Goal: Information Seeking & Learning: Find specific fact

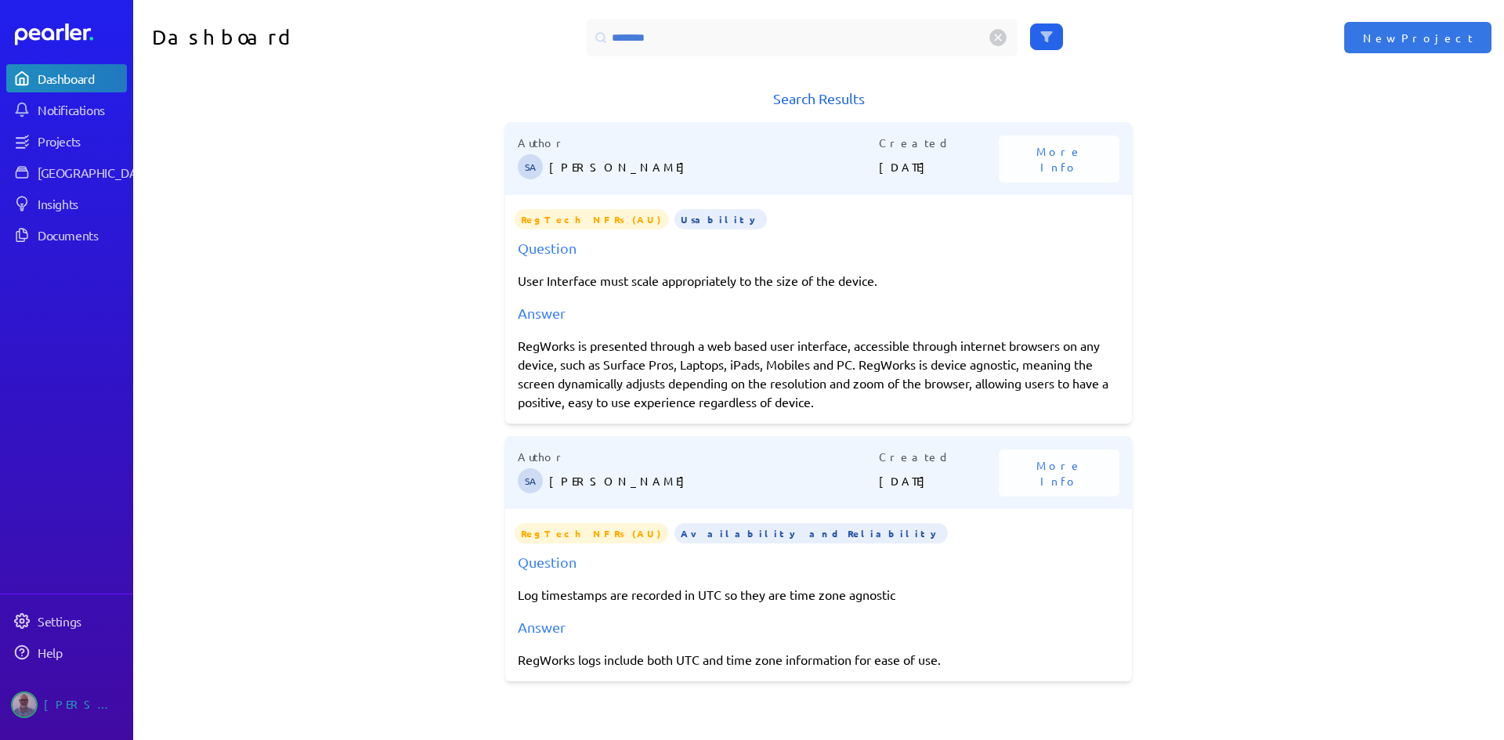
click at [587, 29] on div "********" at bounding box center [802, 38] width 431 height 38
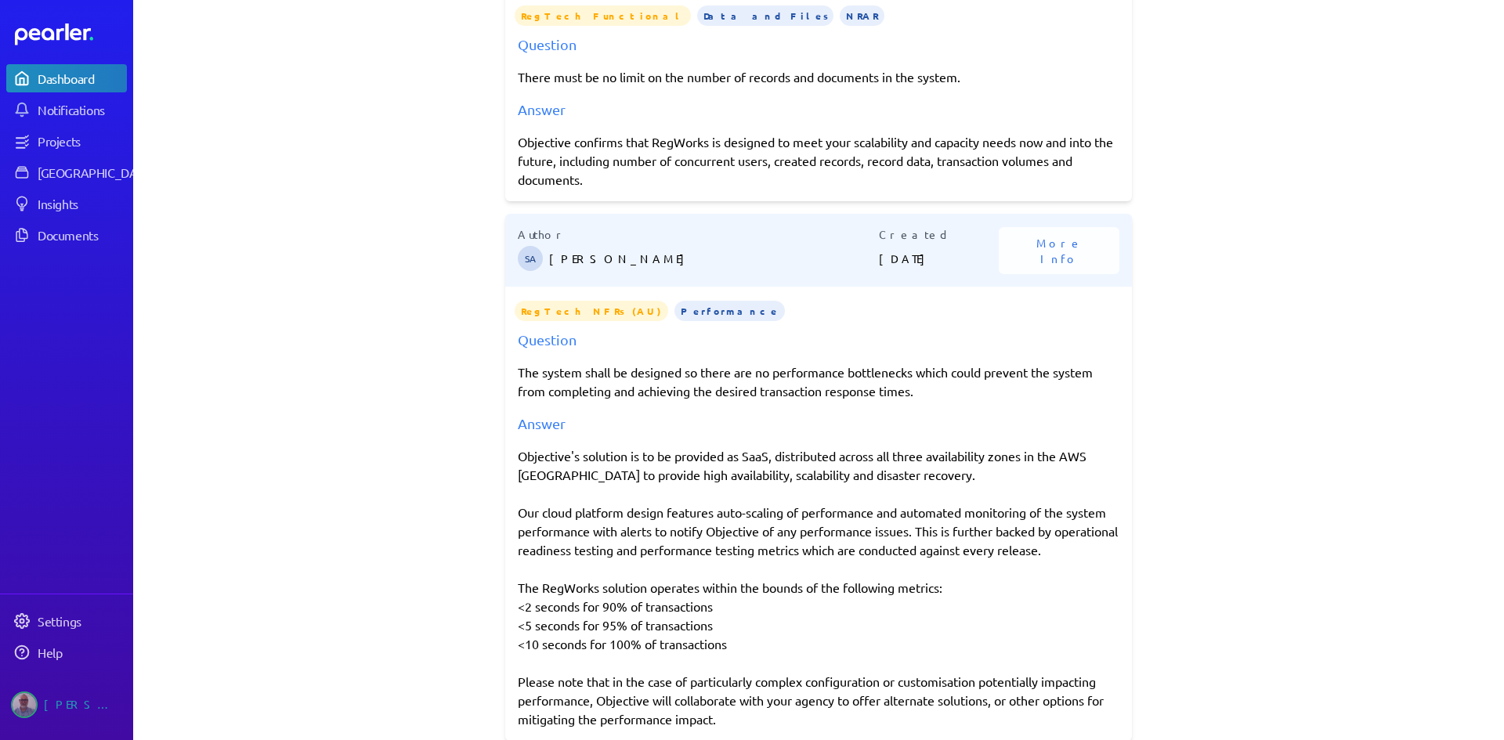
scroll to position [481, 0]
click at [807, 459] on div "Objective's solution is to be provided as SaaS, distributed across all three av…" at bounding box center [819, 587] width 602 height 282
click at [631, 500] on div "Objective's solution is to be provided as SaaS, distributed across all three av…" at bounding box center [819, 587] width 602 height 282
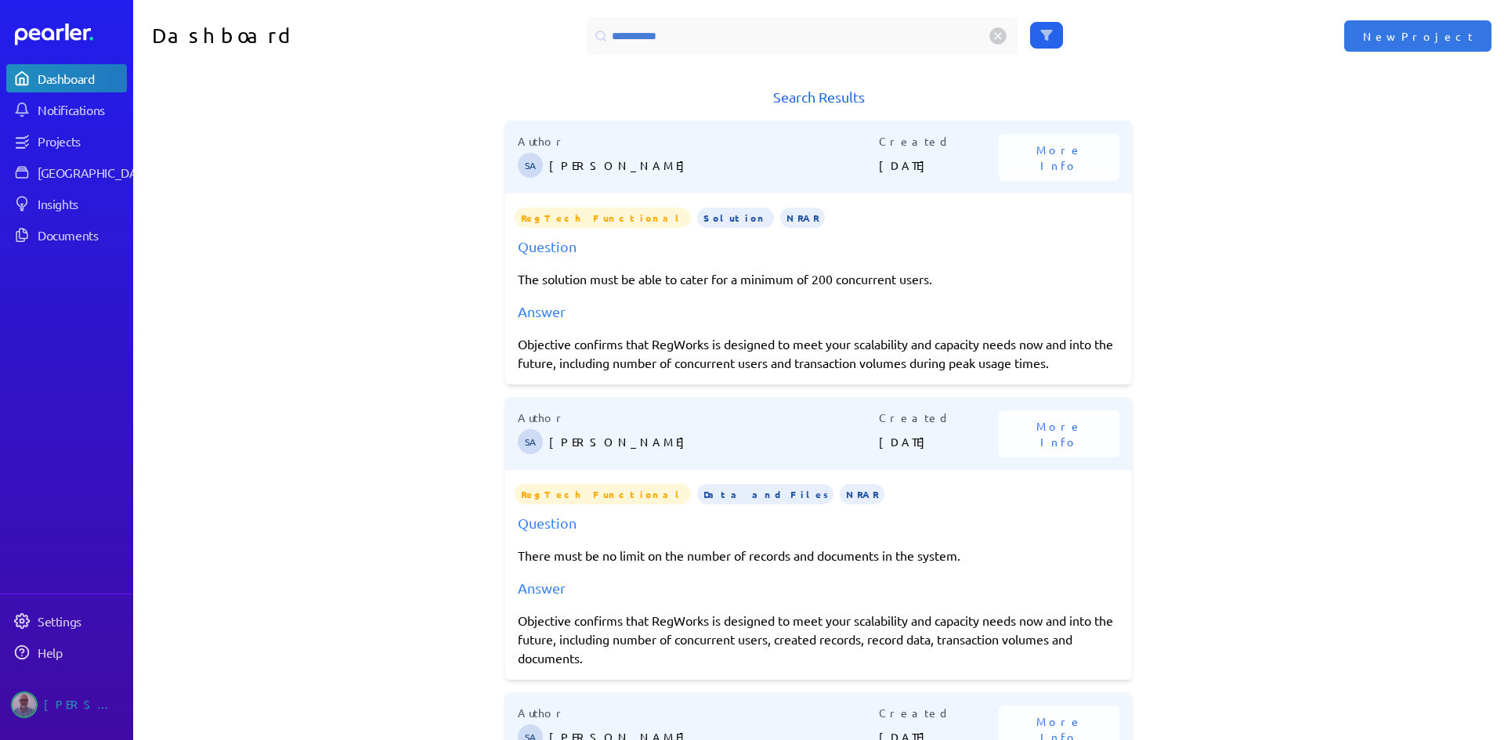
scroll to position [0, 0]
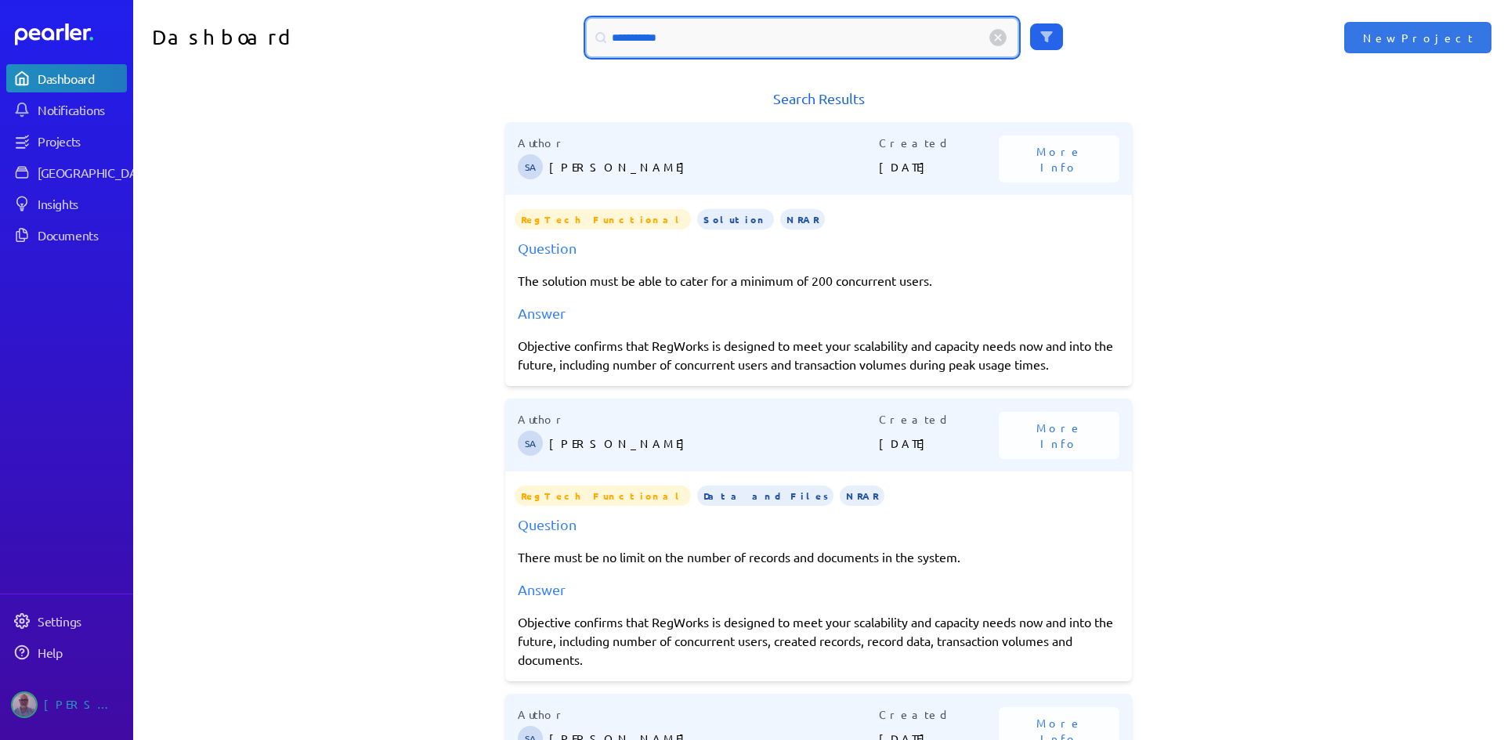
drag, startPoint x: 662, startPoint y: 36, endPoint x: 582, endPoint y: 36, distance: 79.9
click at [587, 36] on div "**********" at bounding box center [802, 38] width 431 height 38
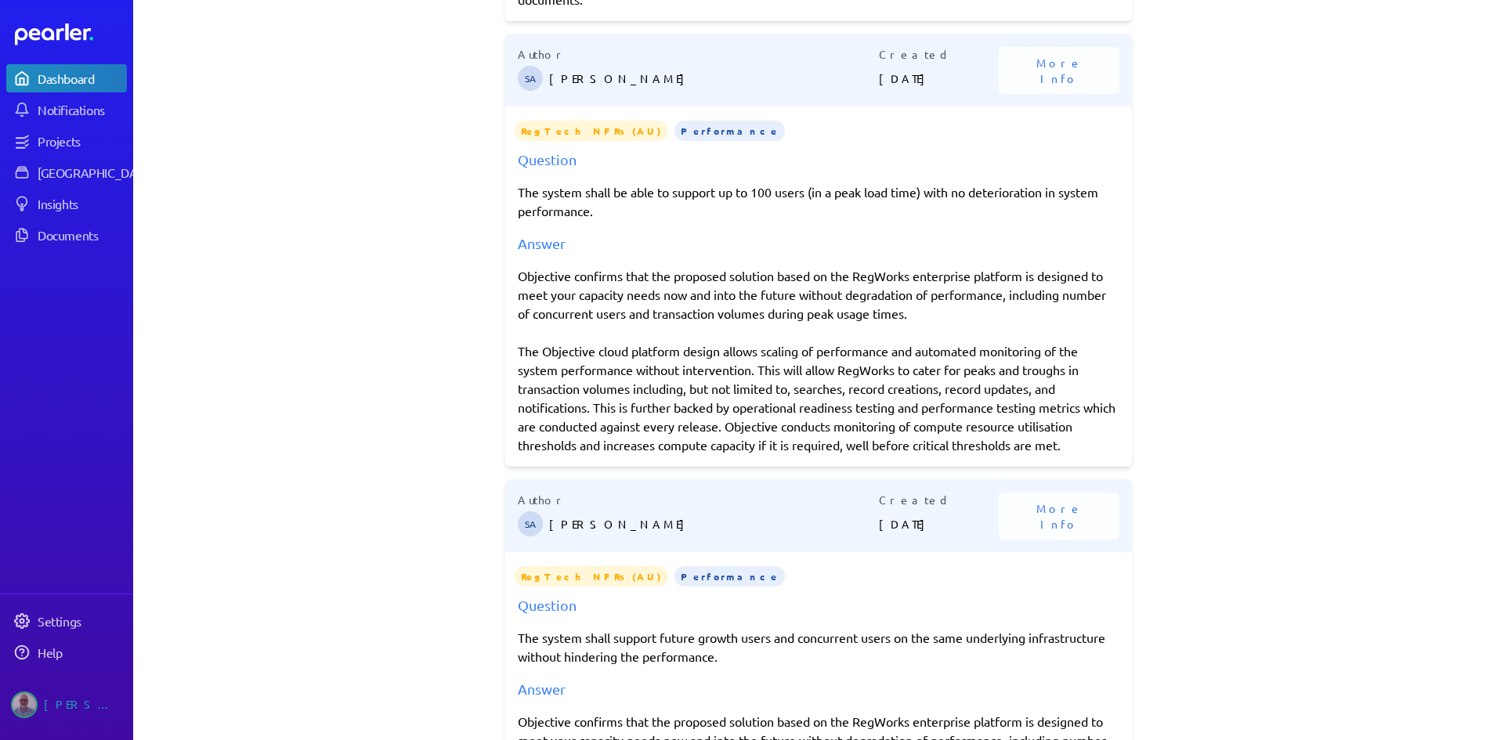
scroll to position [1018, 0]
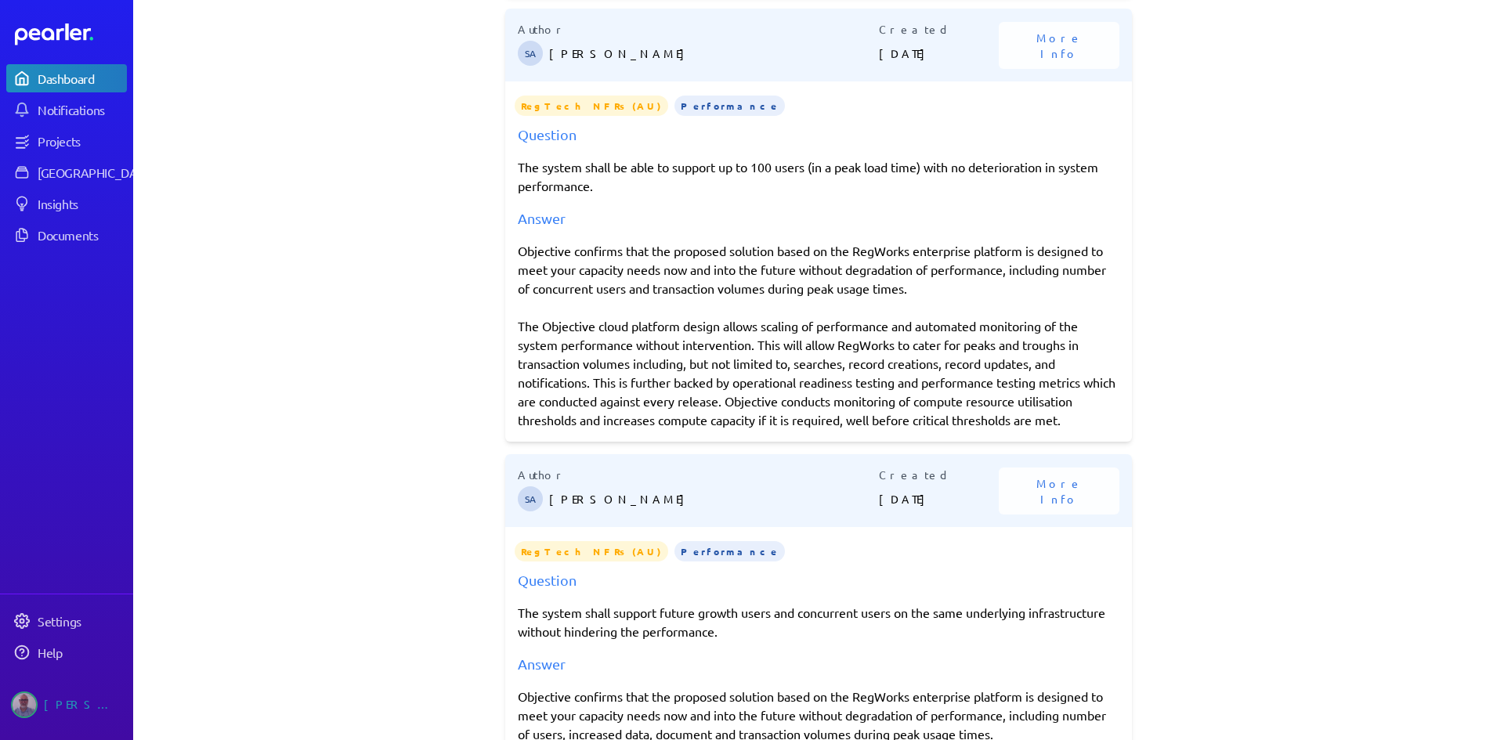
drag, startPoint x: 514, startPoint y: 253, endPoint x: 696, endPoint y: 435, distance: 257.5
click at [696, 429] on div "Objective confirms that the proposed solution based on the RegWorks enterprise …" at bounding box center [819, 335] width 602 height 188
copy div "Objective confirms that the proposed solution based on the RegWorks enterprise …"
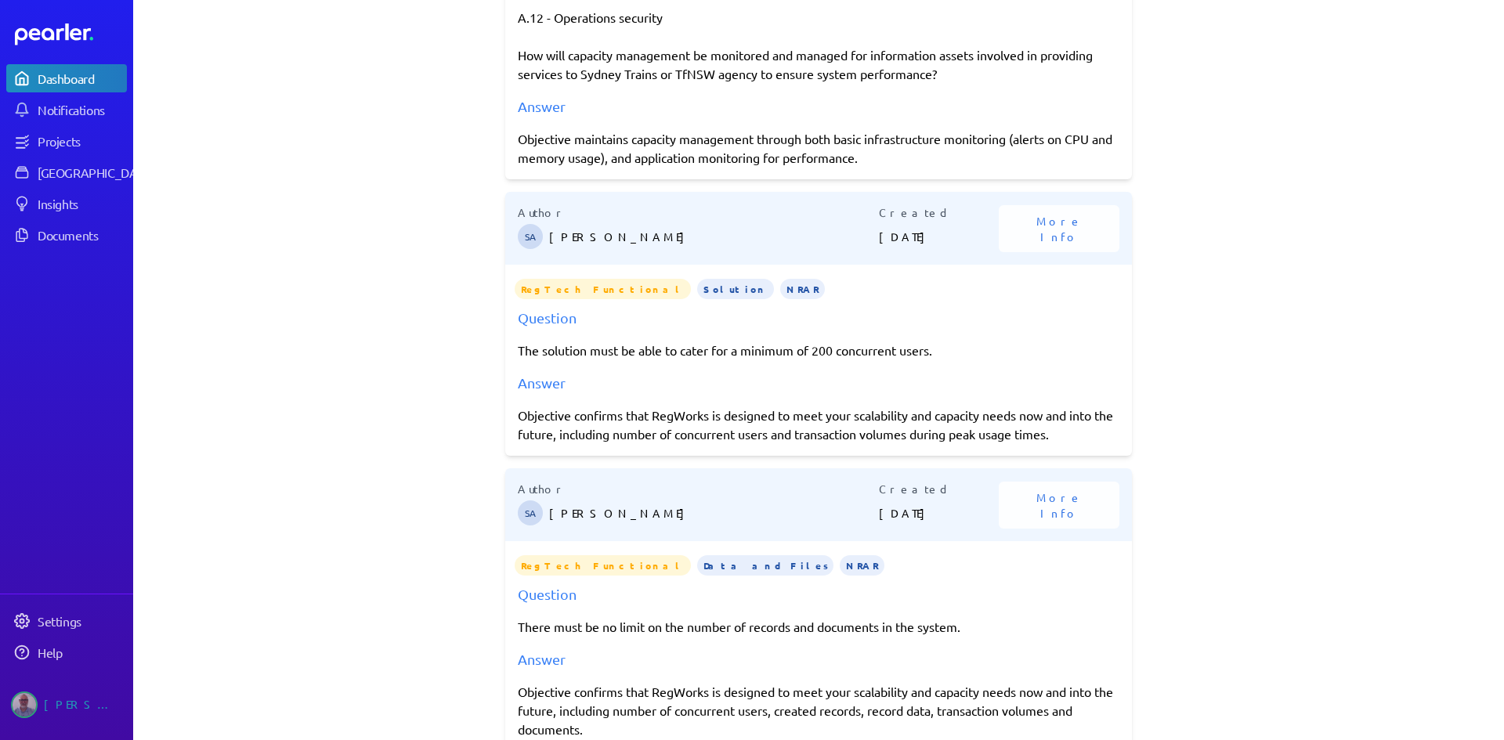
scroll to position [0, 0]
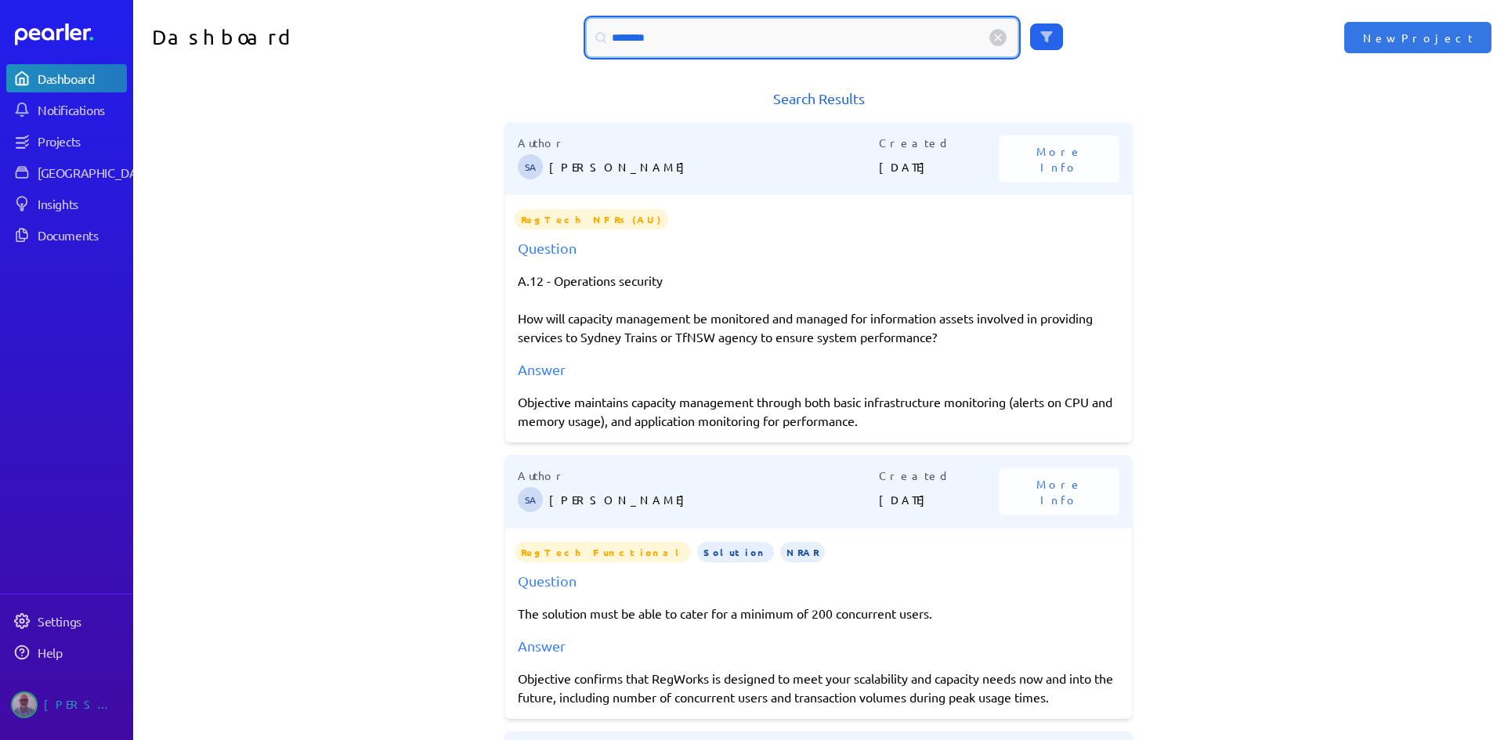
drag, startPoint x: 631, startPoint y: 36, endPoint x: 562, endPoint y: 37, distance: 68.1
click at [562, 37] on div "********" at bounding box center [818, 38] width 685 height 38
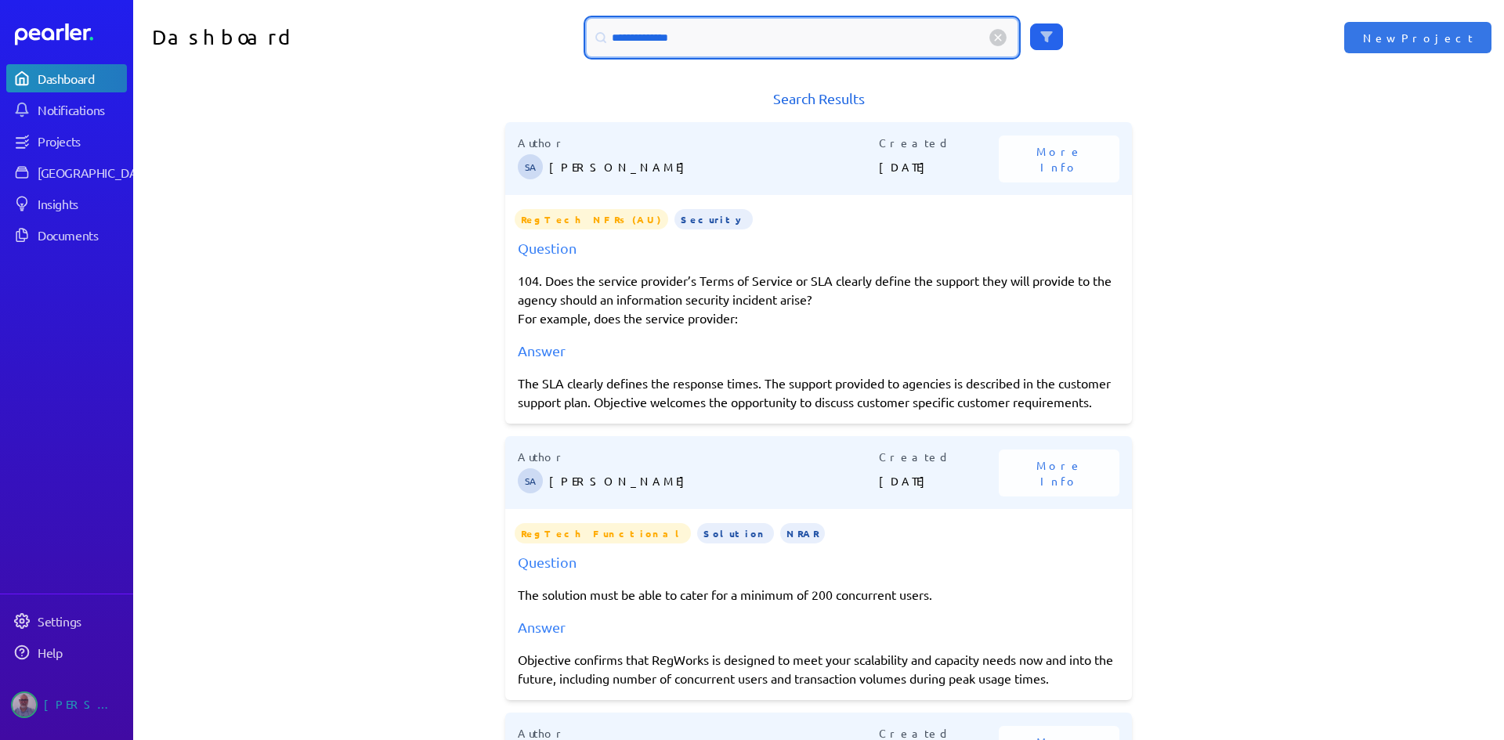
drag, startPoint x: 700, startPoint y: 41, endPoint x: 593, endPoint y: 41, distance: 107.3
click at [593, 41] on div "**********" at bounding box center [802, 38] width 431 height 38
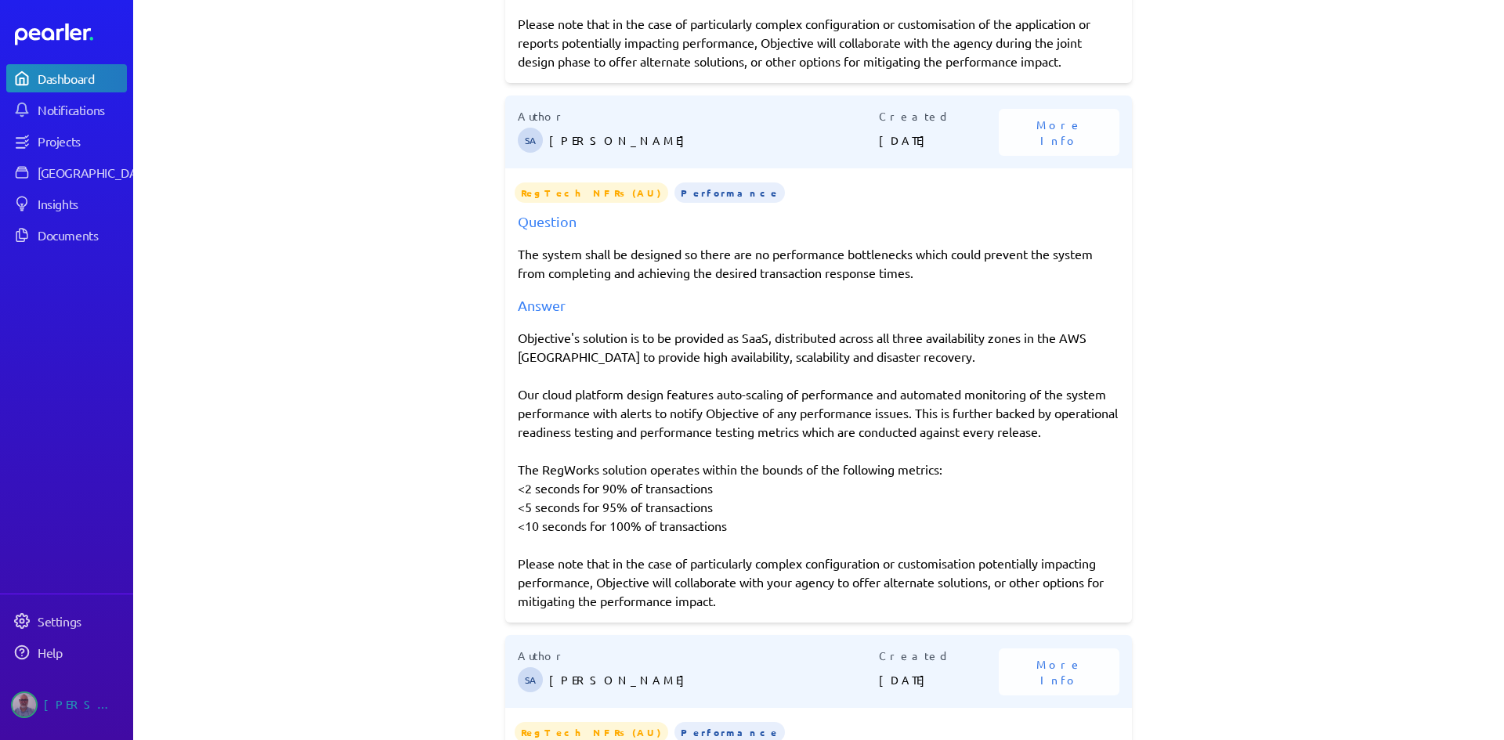
scroll to position [527, 0]
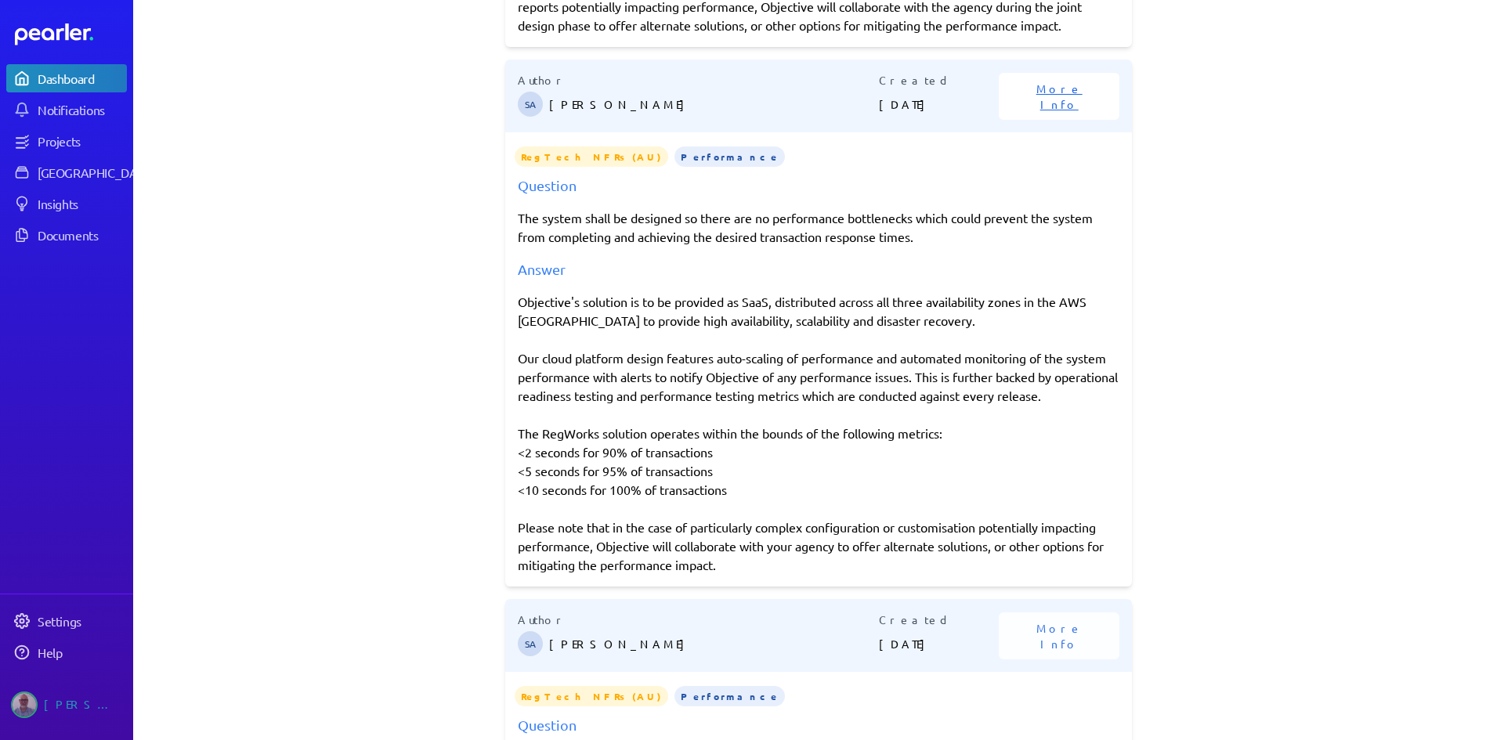
click at [1057, 112] on span "More Info" at bounding box center [1058, 96] width 83 height 31
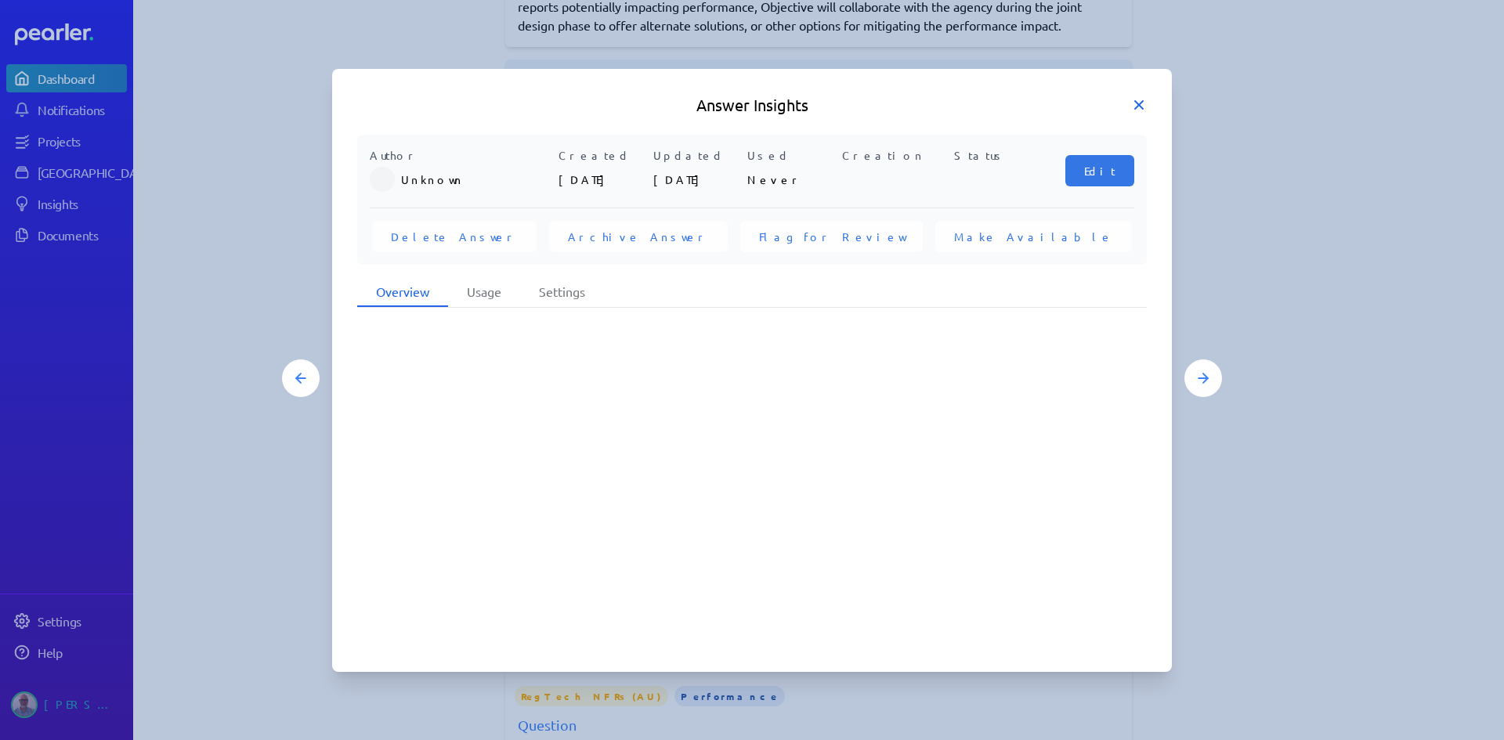
click at [1142, 102] on icon at bounding box center [1139, 105] width 8 height 8
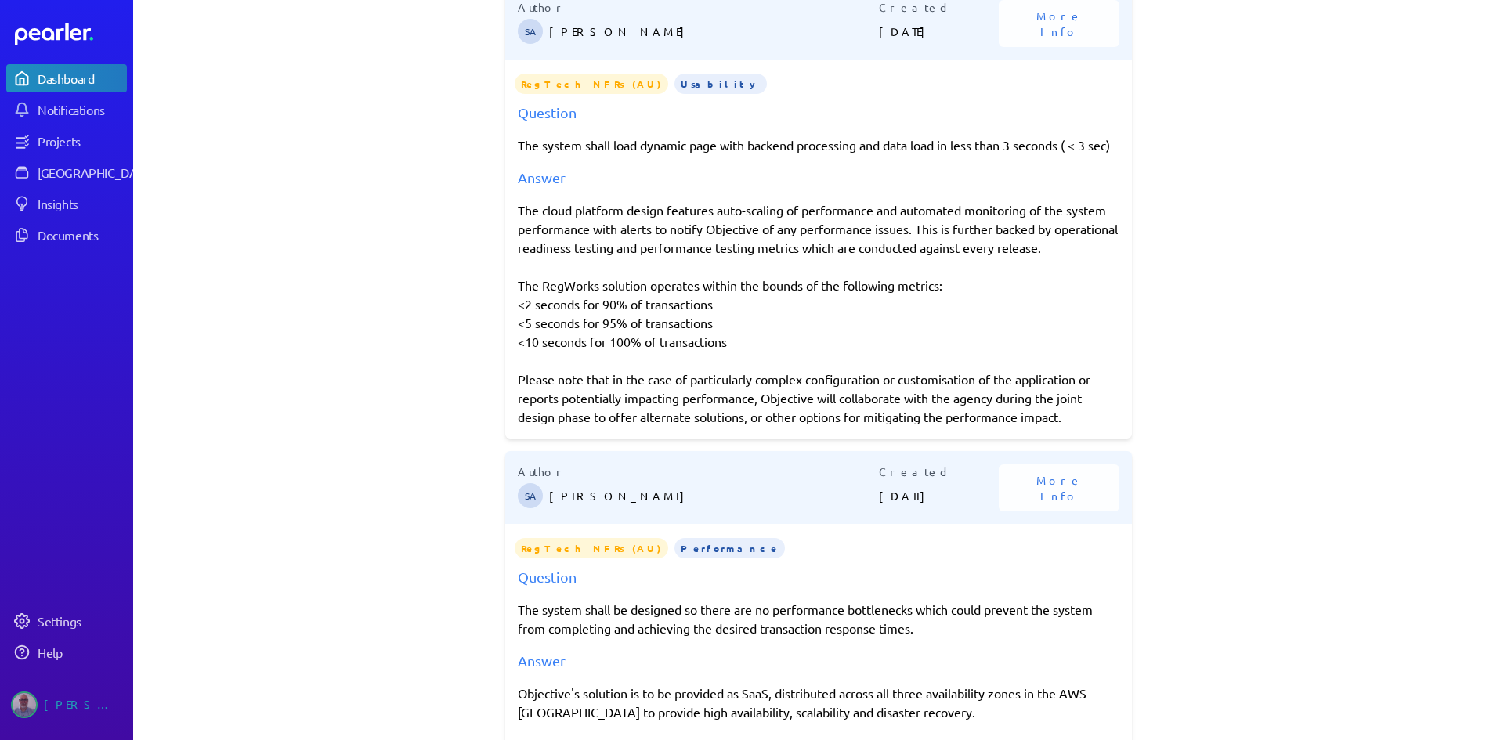
scroll to position [214, 0]
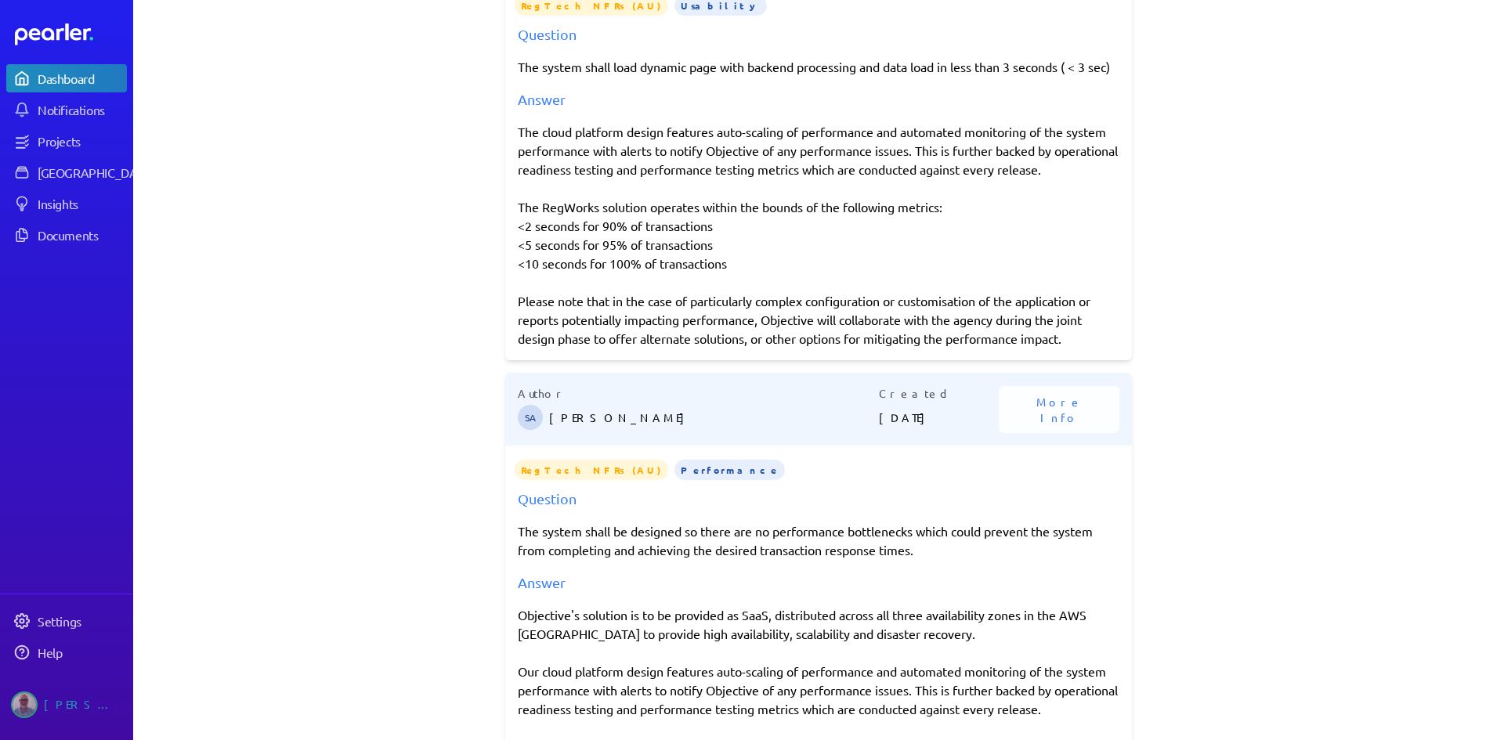
click at [550, 178] on div "The cloud platform design features auto-scaling of performance and automated mo…" at bounding box center [819, 235] width 602 height 226
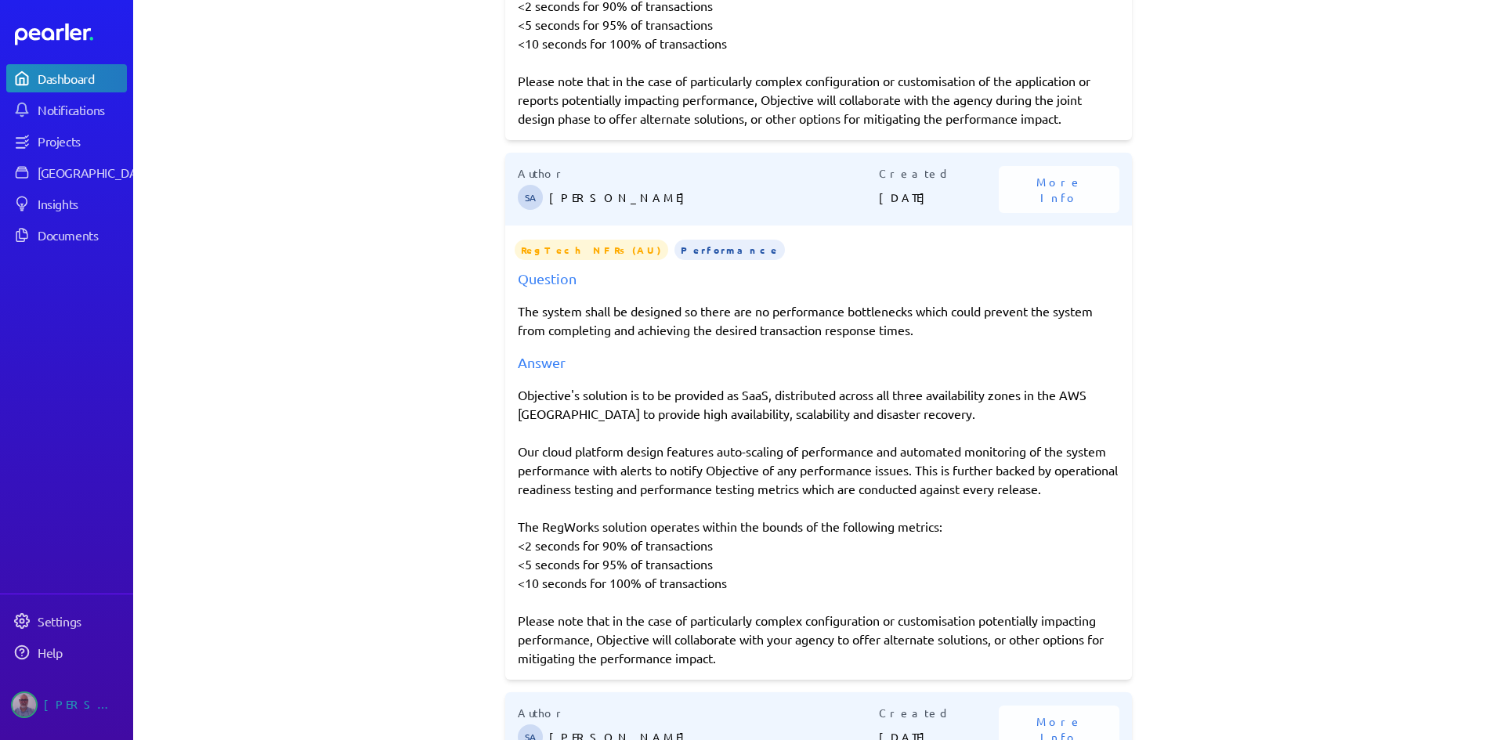
scroll to position [449, 0]
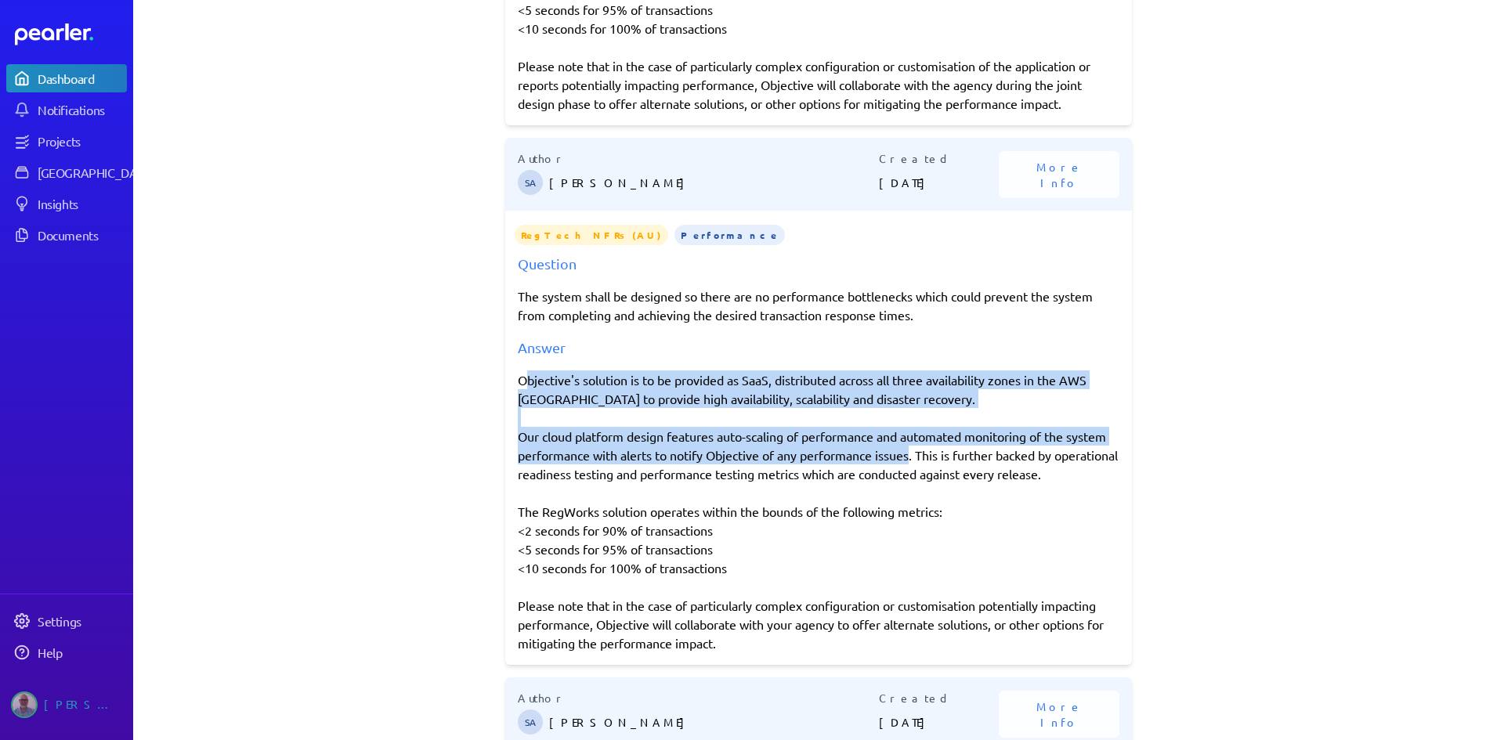
drag, startPoint x: 517, startPoint y: 396, endPoint x: 906, endPoint y: 473, distance: 396.9
click at [906, 473] on div "Objective's solution is to be provided as SaaS, distributed across all three av…" at bounding box center [819, 511] width 602 height 282
click at [587, 406] on div "Objective's solution is to be provided as SaaS, distributed across all three av…" at bounding box center [819, 511] width 602 height 282
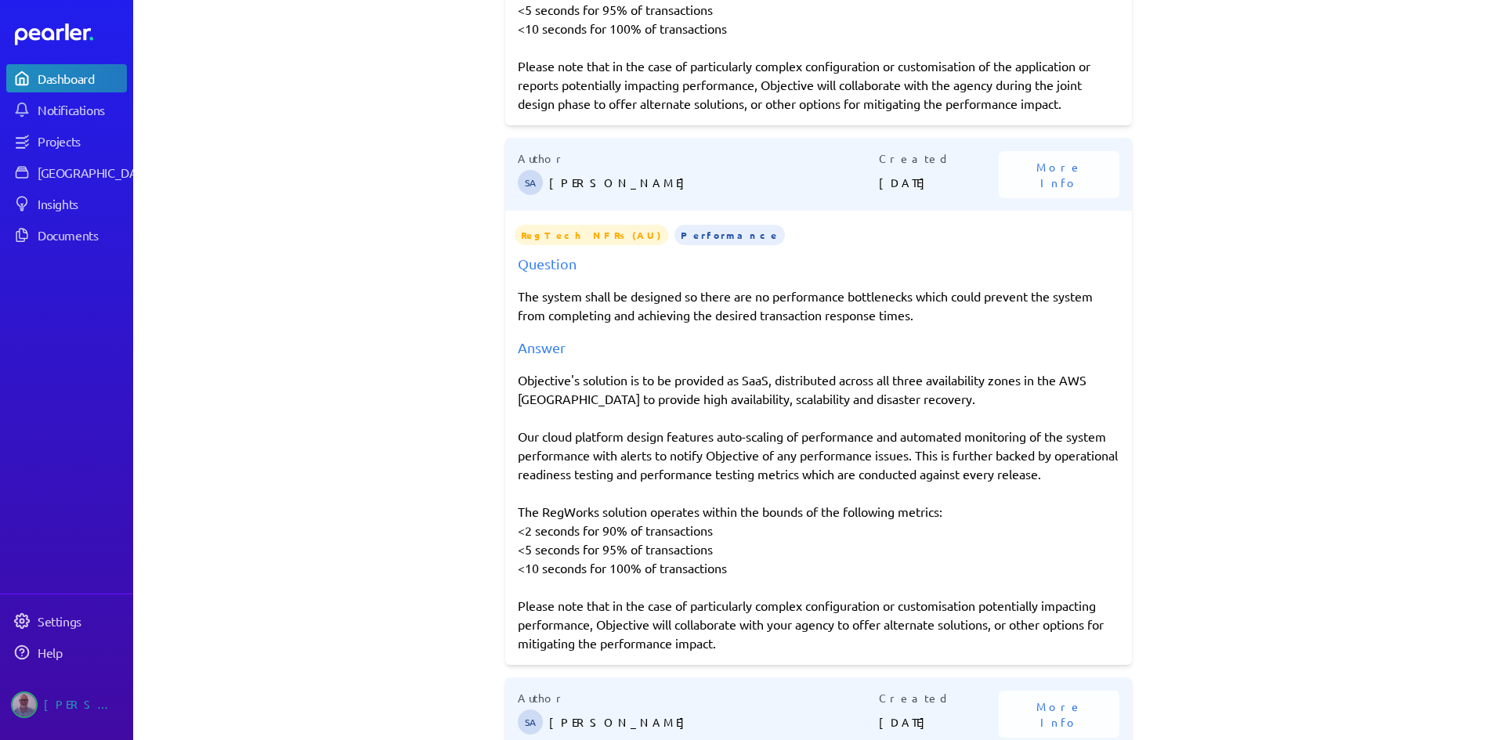
drag, startPoint x: 515, startPoint y: 400, endPoint x: 1002, endPoint y: 479, distance: 492.8
click at [1118, 491] on div "Question The system shall be designed so there are no performance bottlenecks w…" at bounding box center [818, 452] width 627 height 399
copy div "Objective's solution is to be provided as SaaS, distributed across all three av…"
click at [569, 448] on div "Objective's solution is to be provided as SaaS, distributed across all three av…" at bounding box center [819, 511] width 602 height 282
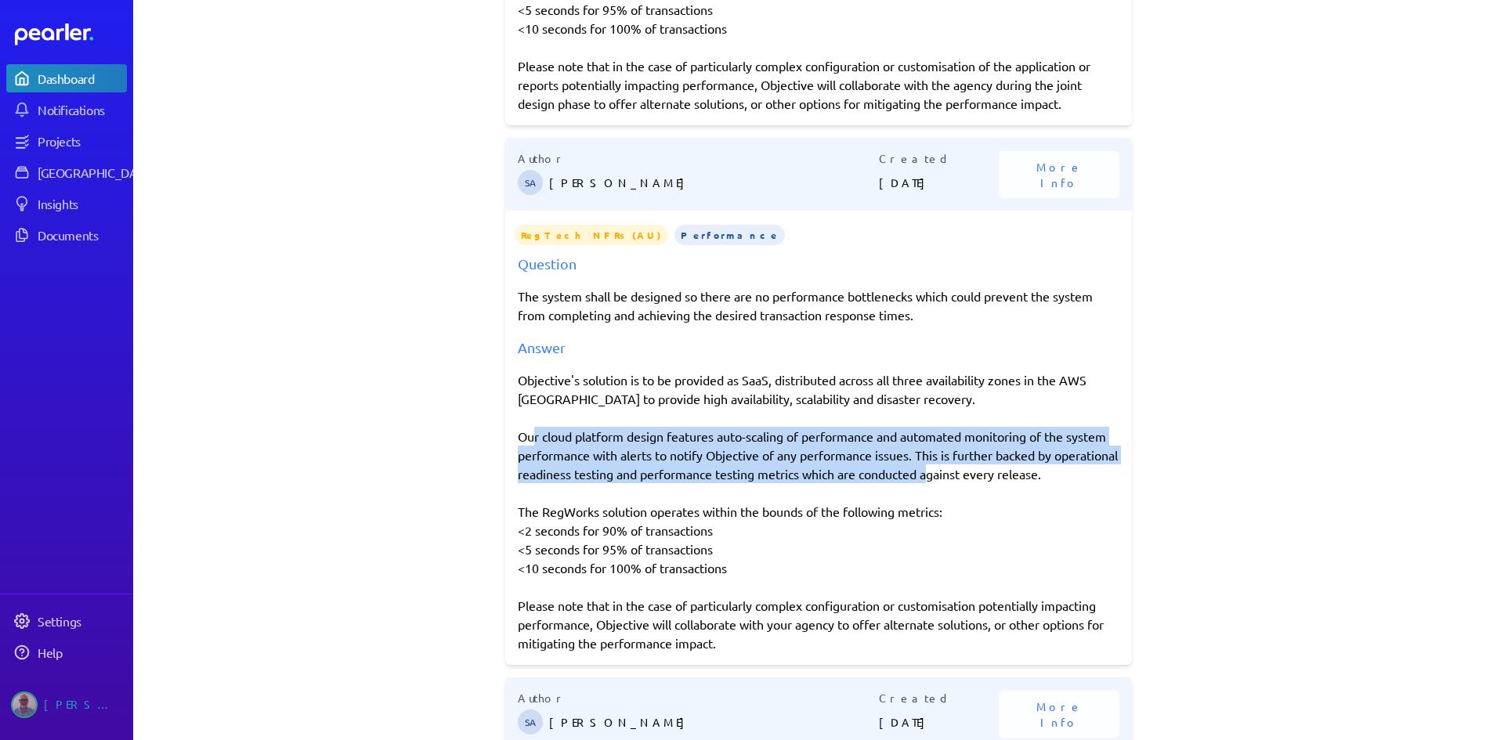
drag, startPoint x: 519, startPoint y: 457, endPoint x: 992, endPoint y: 491, distance: 475.1
click at [992, 491] on div "Objective's solution is to be provided as SaaS, distributed across all three av…" at bounding box center [819, 511] width 602 height 282
click at [977, 493] on div "Objective's solution is to be provided as SaaS, distributed across all three av…" at bounding box center [819, 511] width 602 height 282
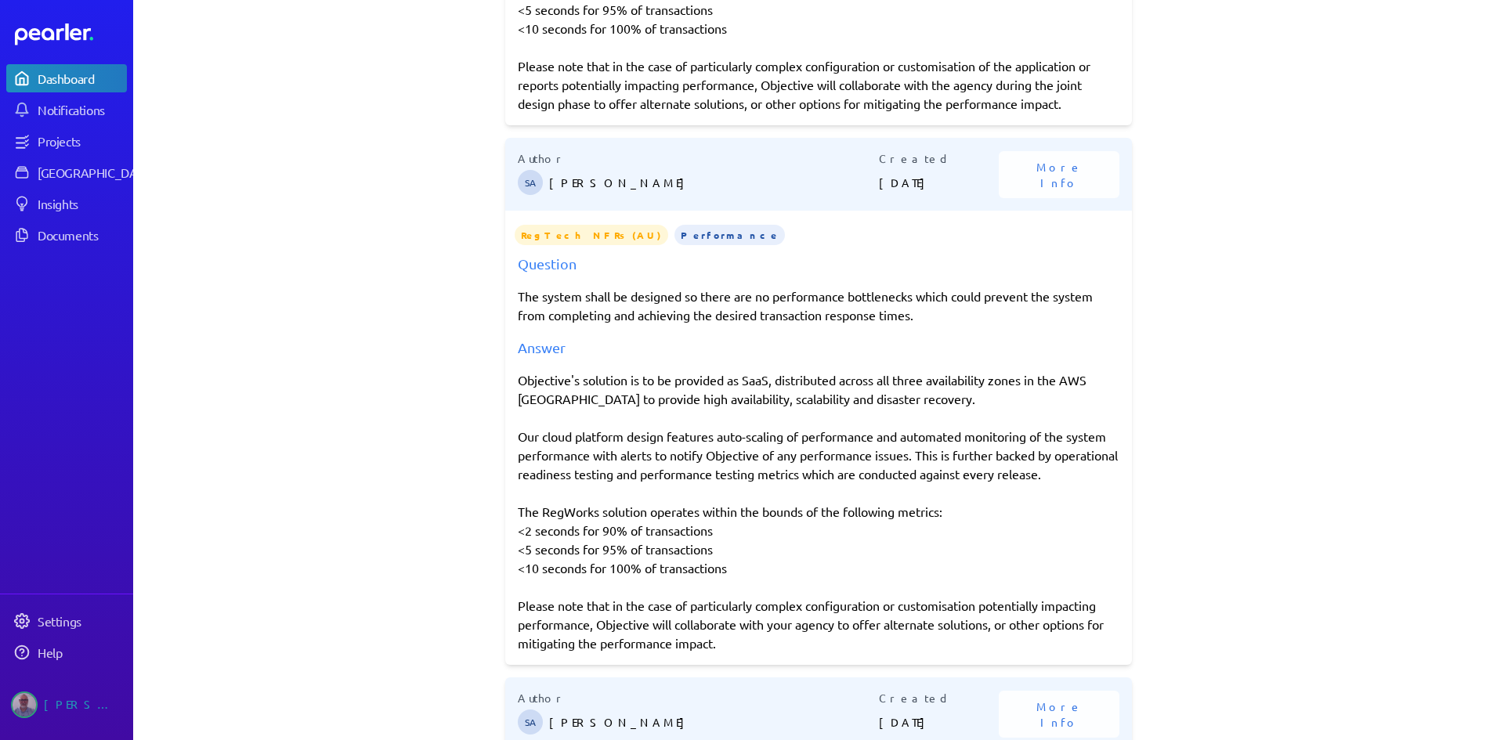
drag, startPoint x: 514, startPoint y: 457, endPoint x: 1120, endPoint y: 493, distance: 607.3
click at [1120, 493] on div "Question The system shall be designed so there are no performance bottlenecks w…" at bounding box center [818, 452] width 627 height 399
copy div "Our cloud platform design features auto-scaling of performance and automated mo…"
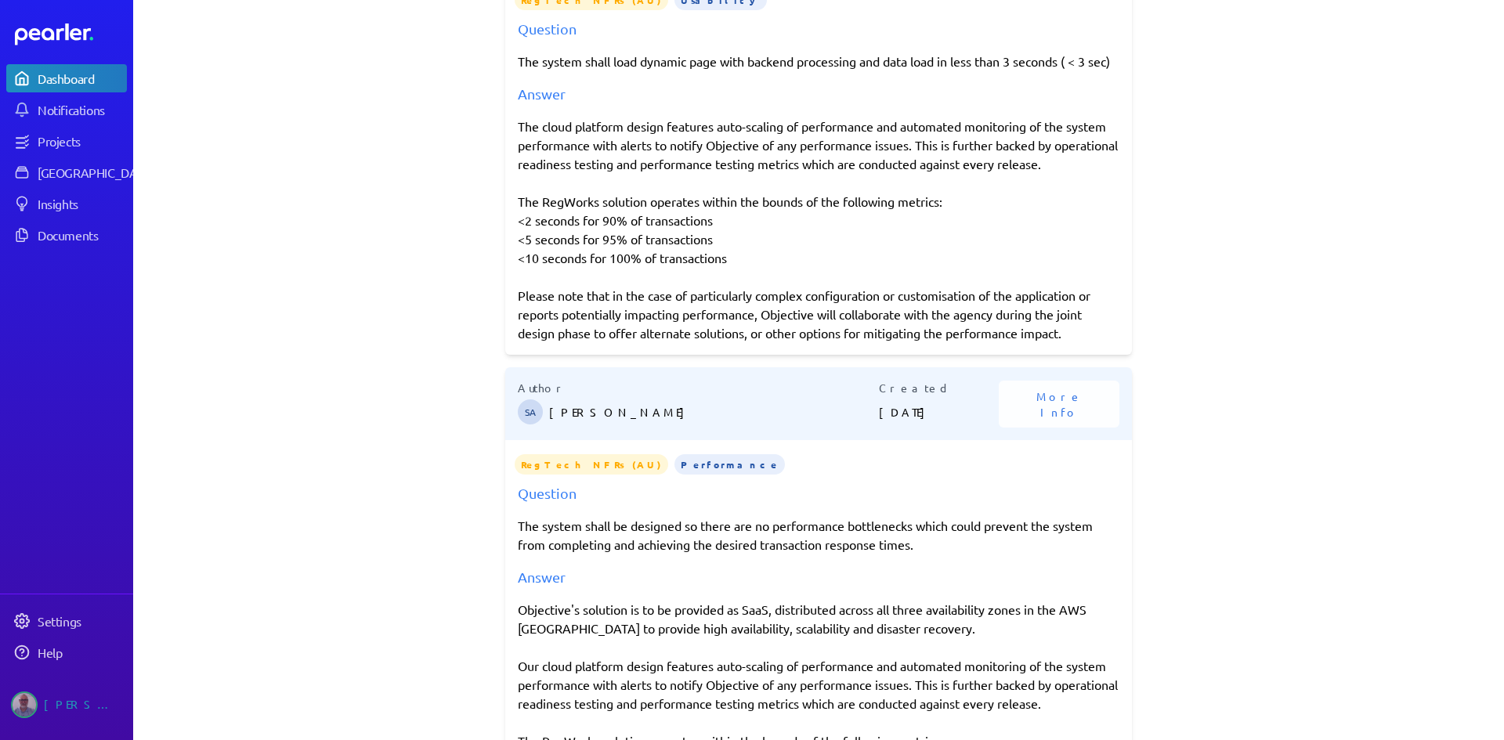
scroll to position [0, 0]
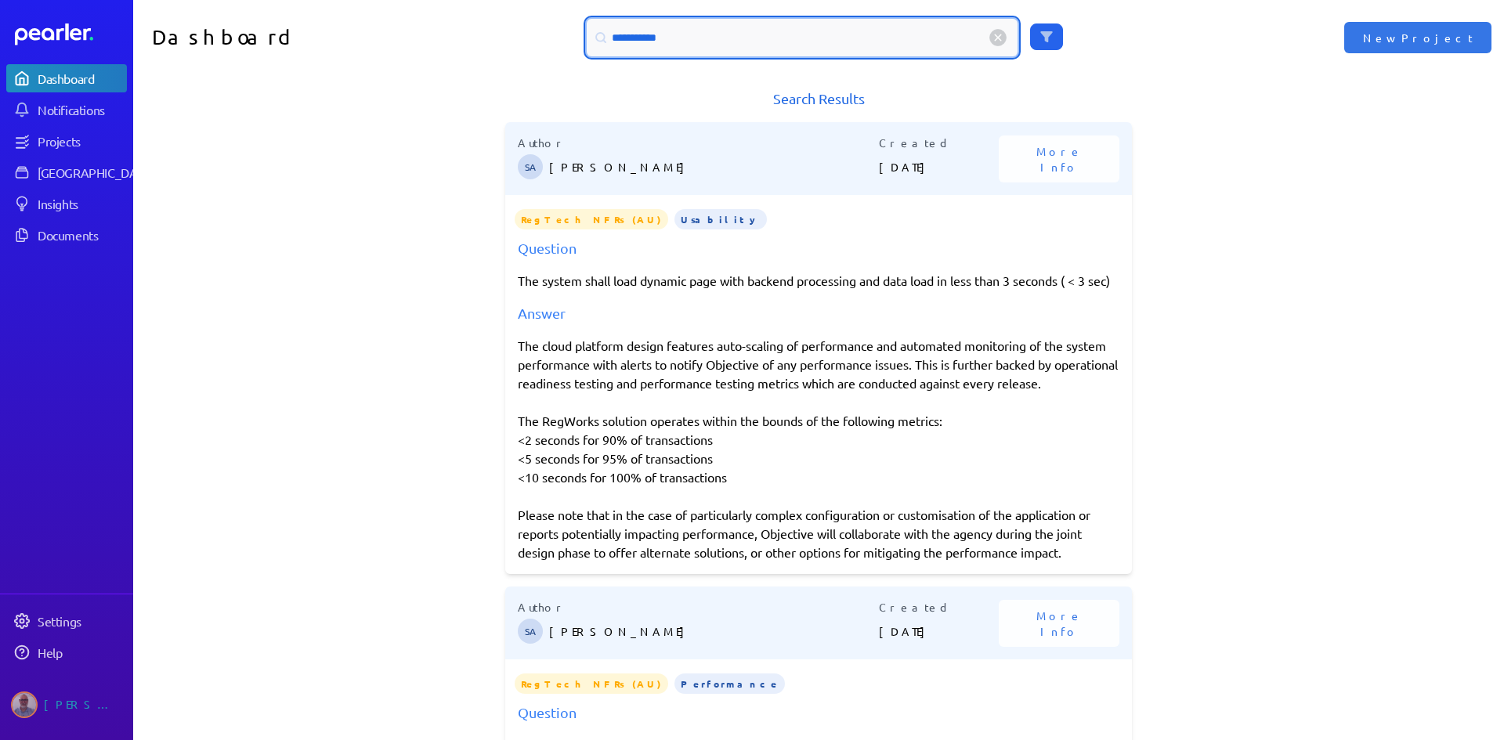
drag, startPoint x: 694, startPoint y: 42, endPoint x: 563, endPoint y: 30, distance: 131.3
click at [563, 30] on div "**********" at bounding box center [818, 38] width 685 height 38
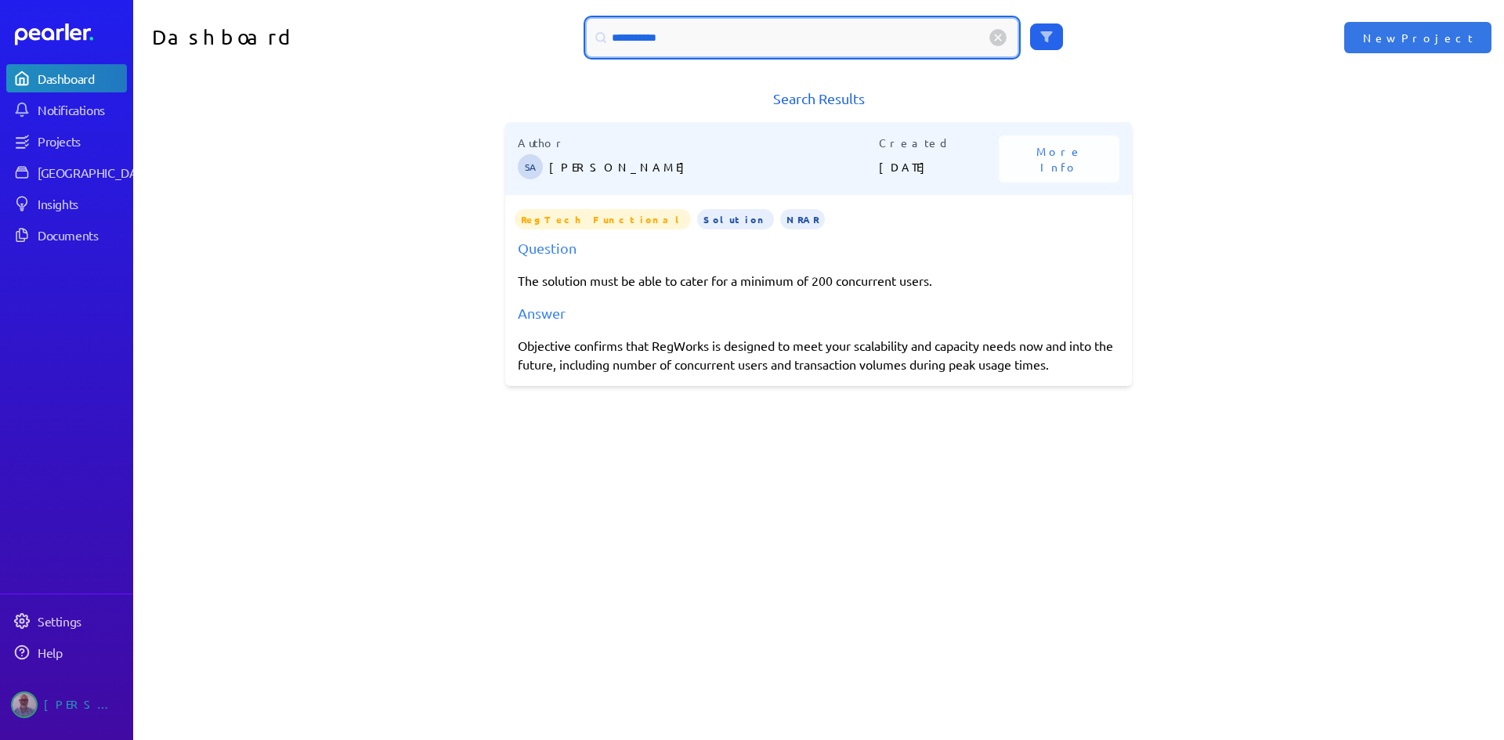
type input "**********"
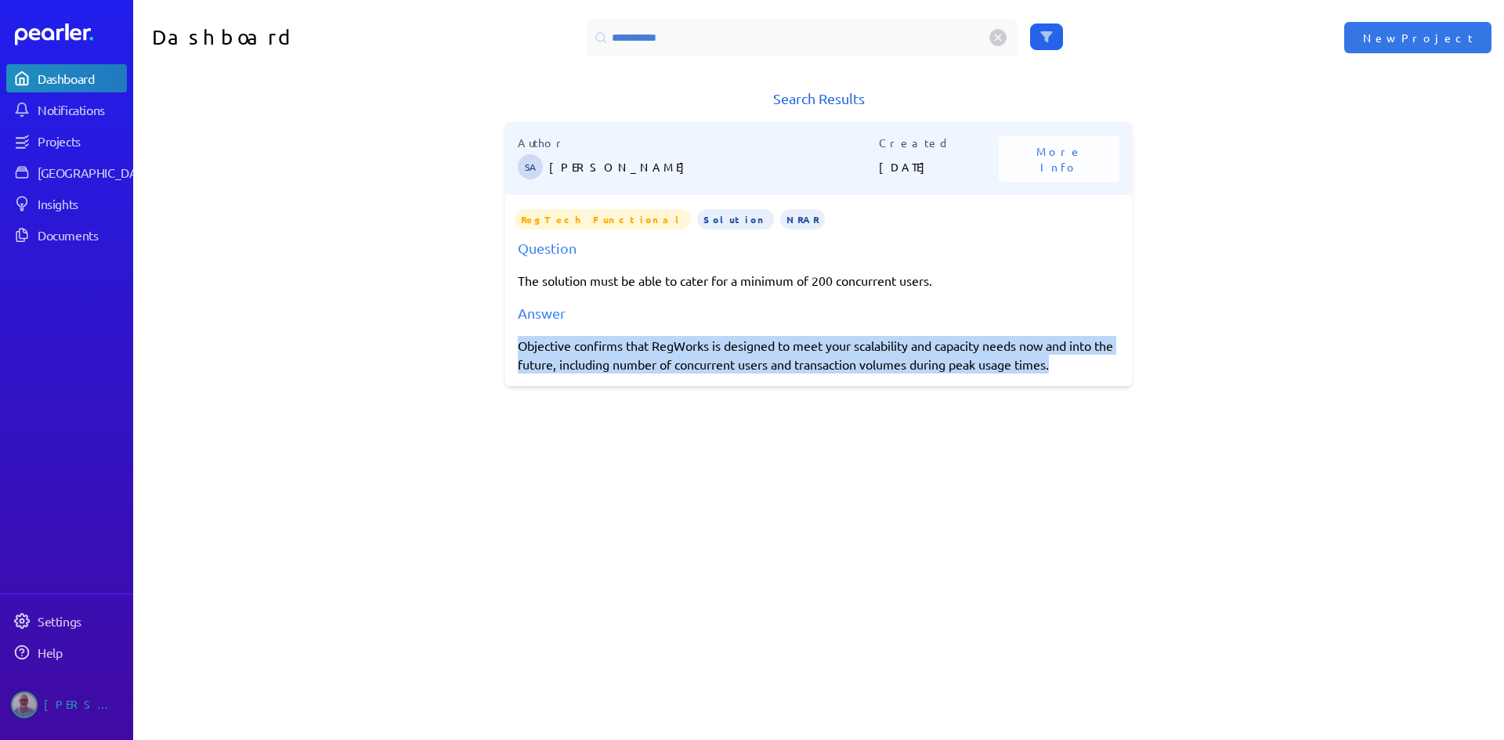
drag, startPoint x: 514, startPoint y: 347, endPoint x: 1085, endPoint y: 376, distance: 571.7
click at [1085, 376] on div "Author SA [PERSON_NAME] Created [DATE] More Info RegTech Functional Solution NR…" at bounding box center [818, 254] width 627 height 264
copy div "Objective confirms that RegWorks is designed to meet your scalability and capac…"
